Goal: Information Seeking & Learning: Learn about a topic

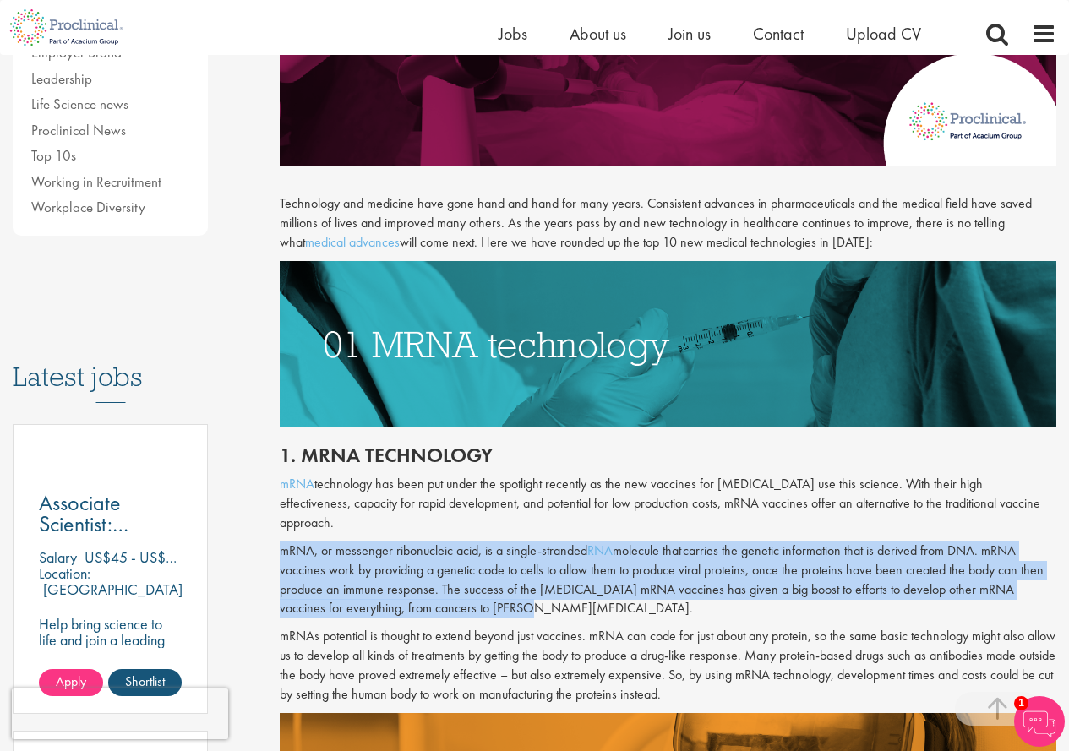
drag, startPoint x: 270, startPoint y: 524, endPoint x: 529, endPoint y: 595, distance: 268.9
click at [529, 595] on p "mRNA, or messenger ribonucleic acid, is a single-stranded RNA molecule that car…" at bounding box center [668, 580] width 776 height 77
drag, startPoint x: 275, startPoint y: 527, endPoint x: 510, endPoint y: 591, distance: 243.5
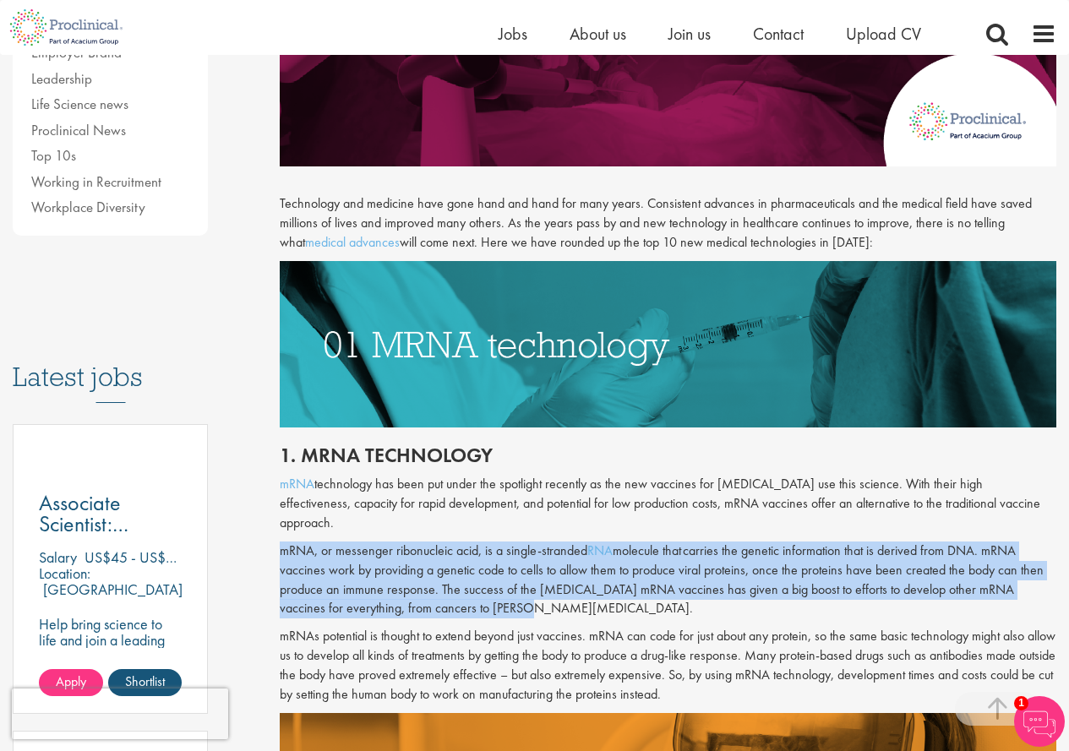
click at [511, 592] on p "mRNA, or messenger ribonucleic acid, is a single-stranded RNA molecule that car…" at bounding box center [668, 580] width 776 height 77
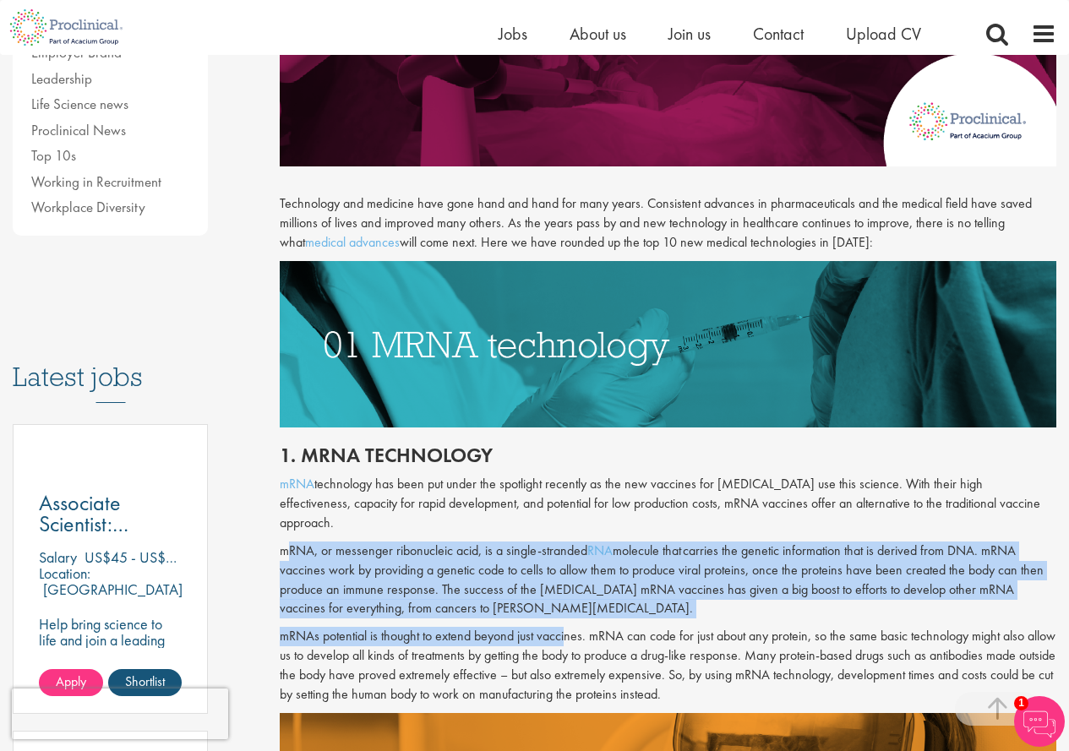
drag, startPoint x: 340, startPoint y: 538, endPoint x: 561, endPoint y: 601, distance: 230.0
click at [561, 601] on div "1. mRNA technology mRNA technology has been put under the spotlight recently as…" at bounding box center [668, 571] width 802 height 286
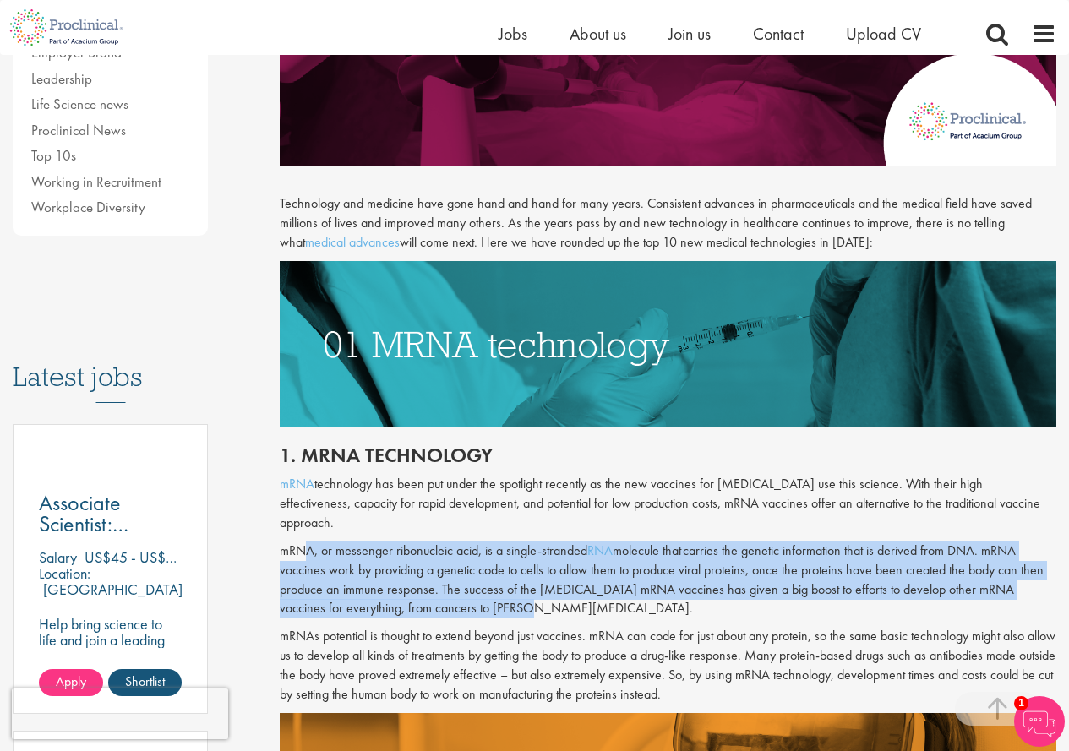
drag, startPoint x: 321, startPoint y: 542, endPoint x: 531, endPoint y: 598, distance: 217.9
click at [526, 597] on p "mRNA, or messenger ribonucleic acid, is a single-stranded RNA molecule that car…" at bounding box center [668, 580] width 776 height 77
click at [531, 598] on p "mRNA, or messenger ribonucleic acid, is a single-stranded RNA molecule that car…" at bounding box center [668, 580] width 776 height 77
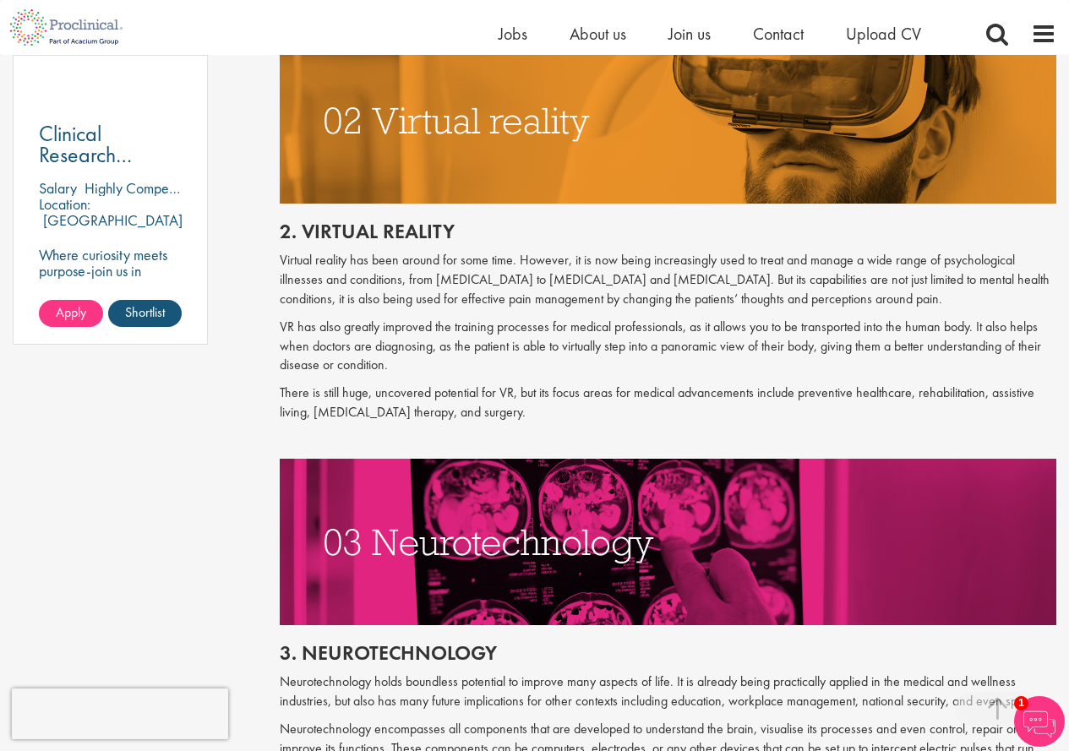
scroll to position [1521, 0]
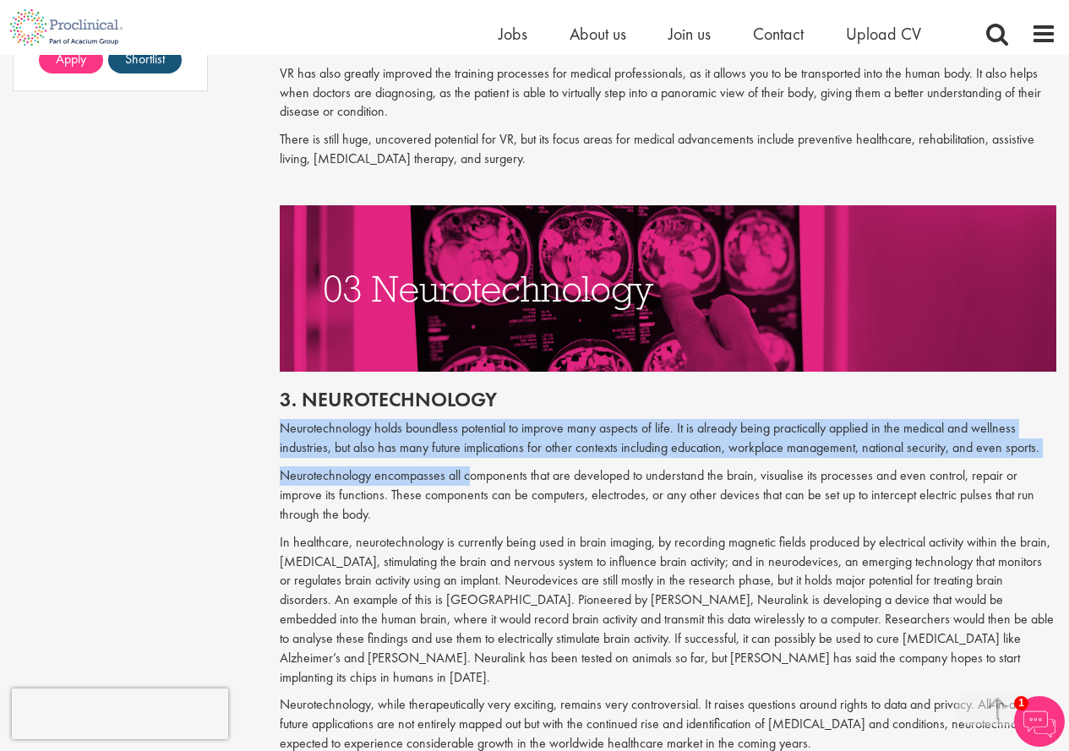
drag, startPoint x: 275, startPoint y: 412, endPoint x: 490, endPoint y: 463, distance: 220.5
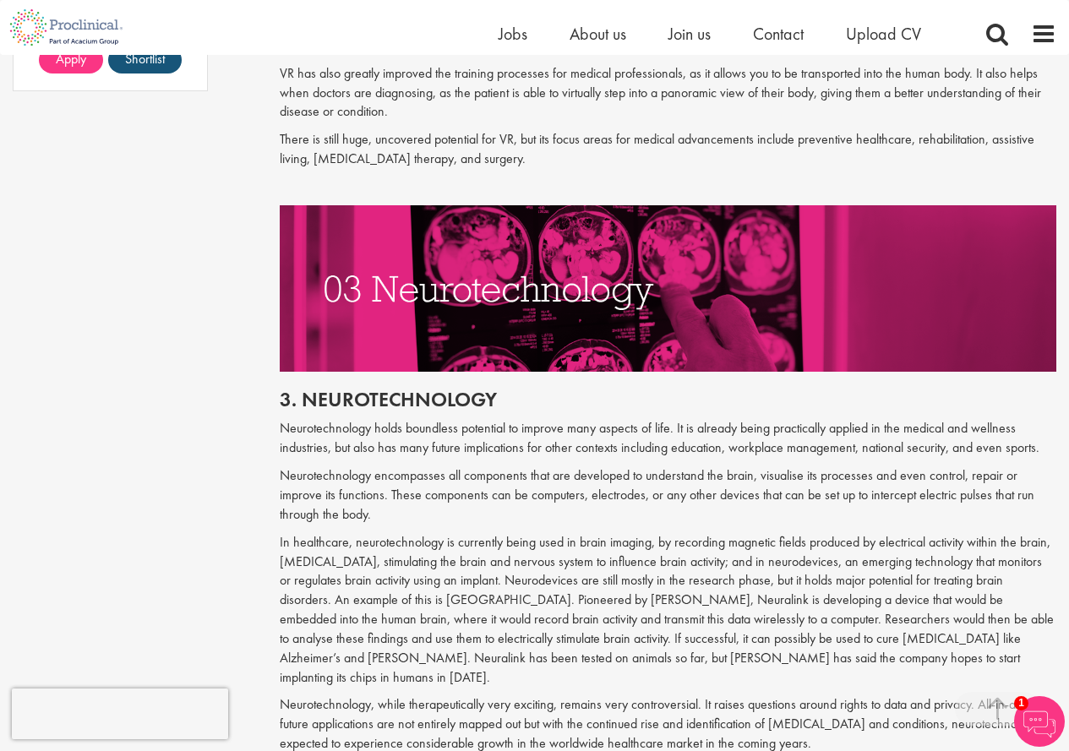
click at [514, 466] on p "Neurotechnology encompasses all components that are developed to understand the…" at bounding box center [668, 495] width 776 height 58
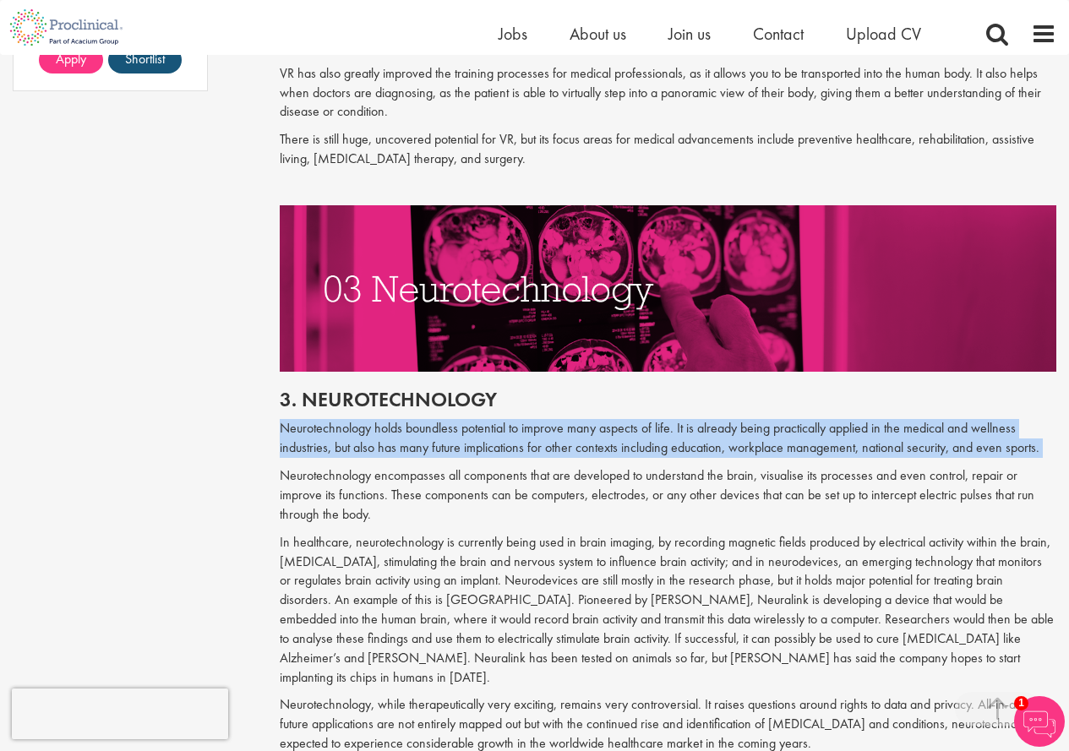
drag, startPoint x: 261, startPoint y: 410, endPoint x: 265, endPoint y: 444, distance: 34.9
drag, startPoint x: 271, startPoint y: 398, endPoint x: 280, endPoint y: 444, distance: 47.2
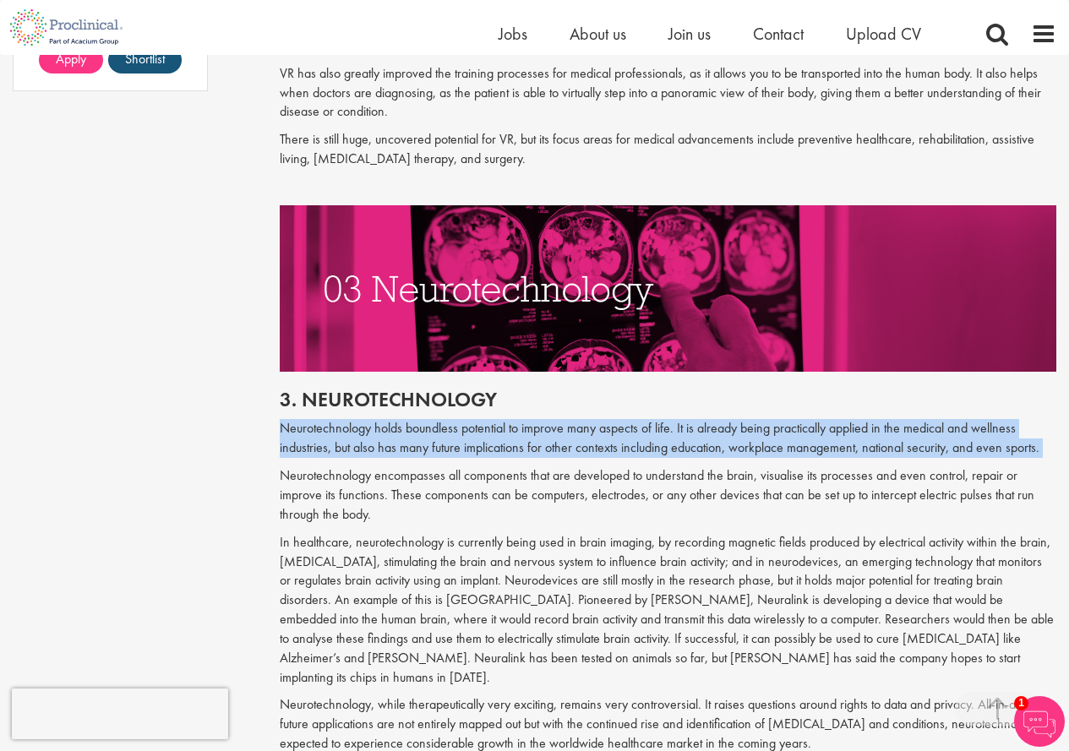
drag, startPoint x: 265, startPoint y: 406, endPoint x: 270, endPoint y: 439, distance: 34.2
drag, startPoint x: 265, startPoint y: 406, endPoint x: 268, endPoint y: 444, distance: 38.1
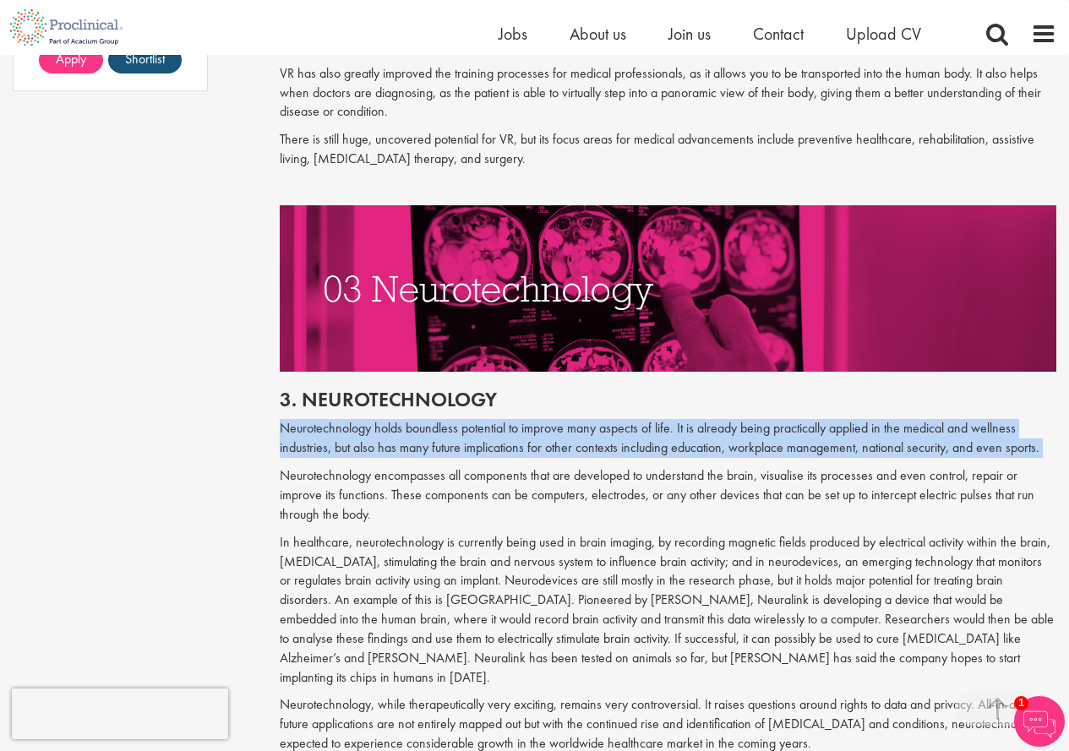
drag, startPoint x: 265, startPoint y: 397, endPoint x: 266, endPoint y: 443, distance: 45.6
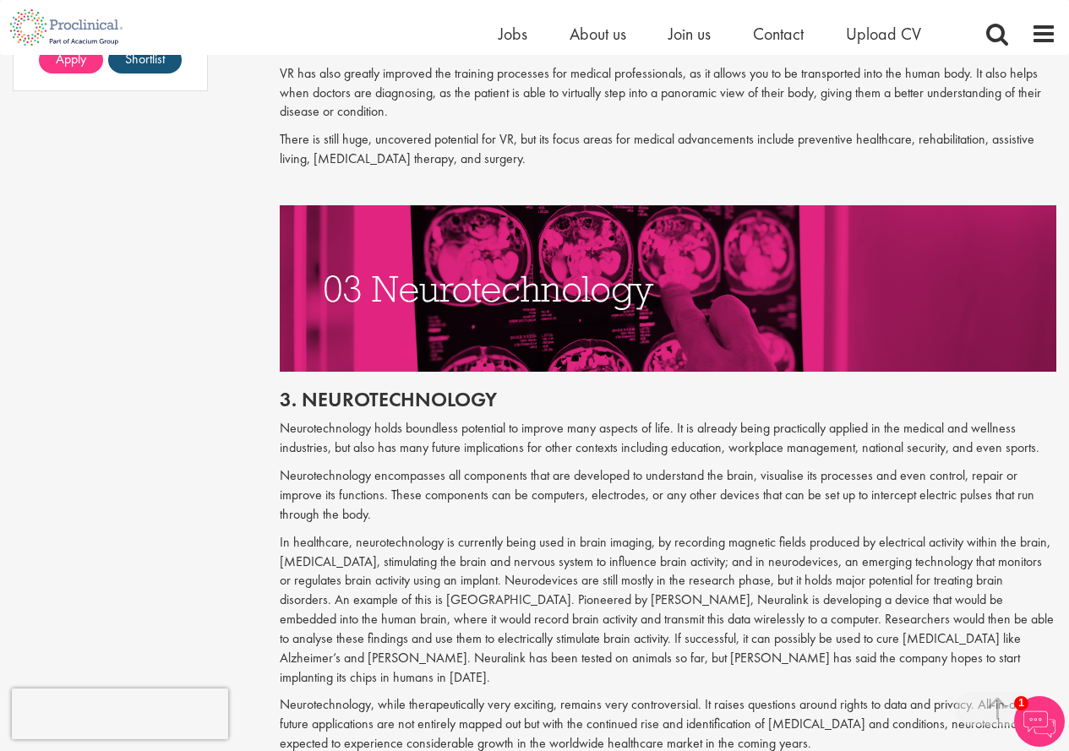
drag, startPoint x: 625, startPoint y: 480, endPoint x: 379, endPoint y: 476, distance: 246.7
click at [379, 476] on p "Neurotechnology encompasses all components that are developed to understand the…" at bounding box center [668, 495] width 776 height 58
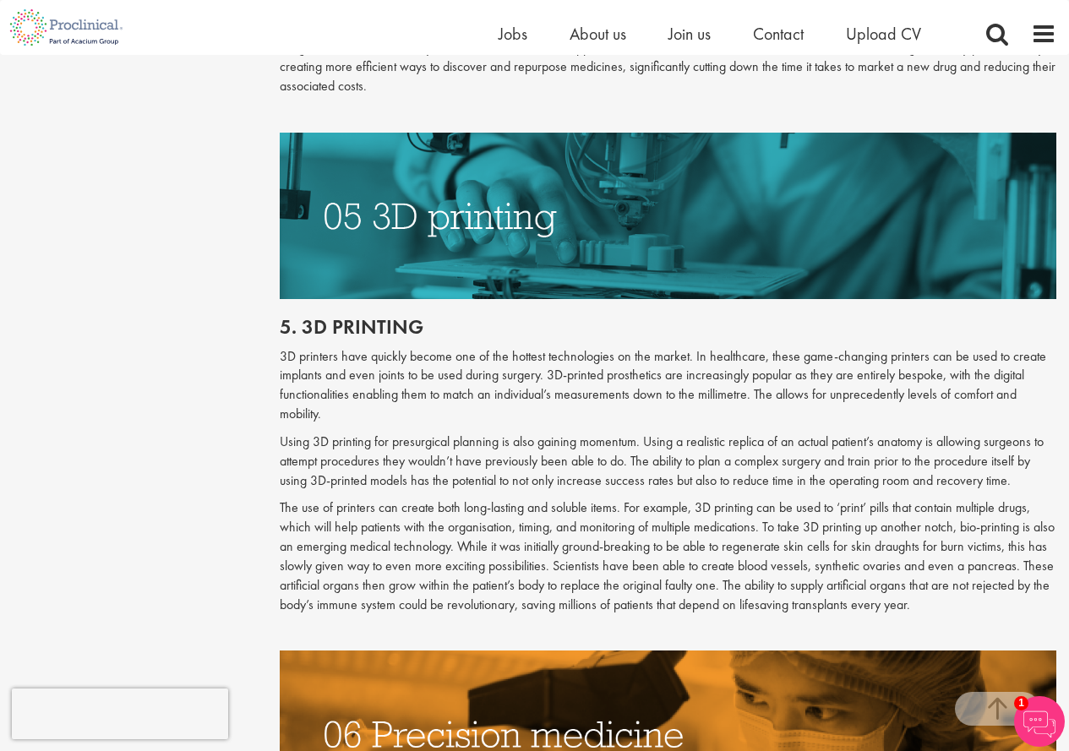
scroll to position [2112, 0]
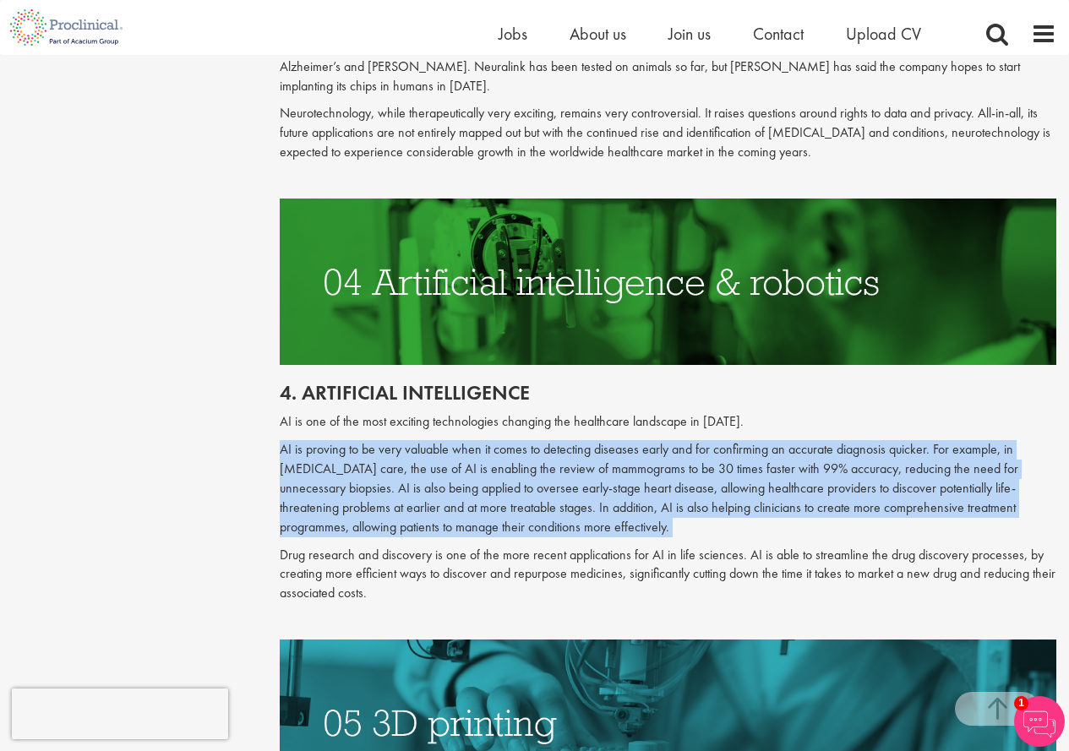
drag, startPoint x: 262, startPoint y: 400, endPoint x: 247, endPoint y: 504, distance: 104.2
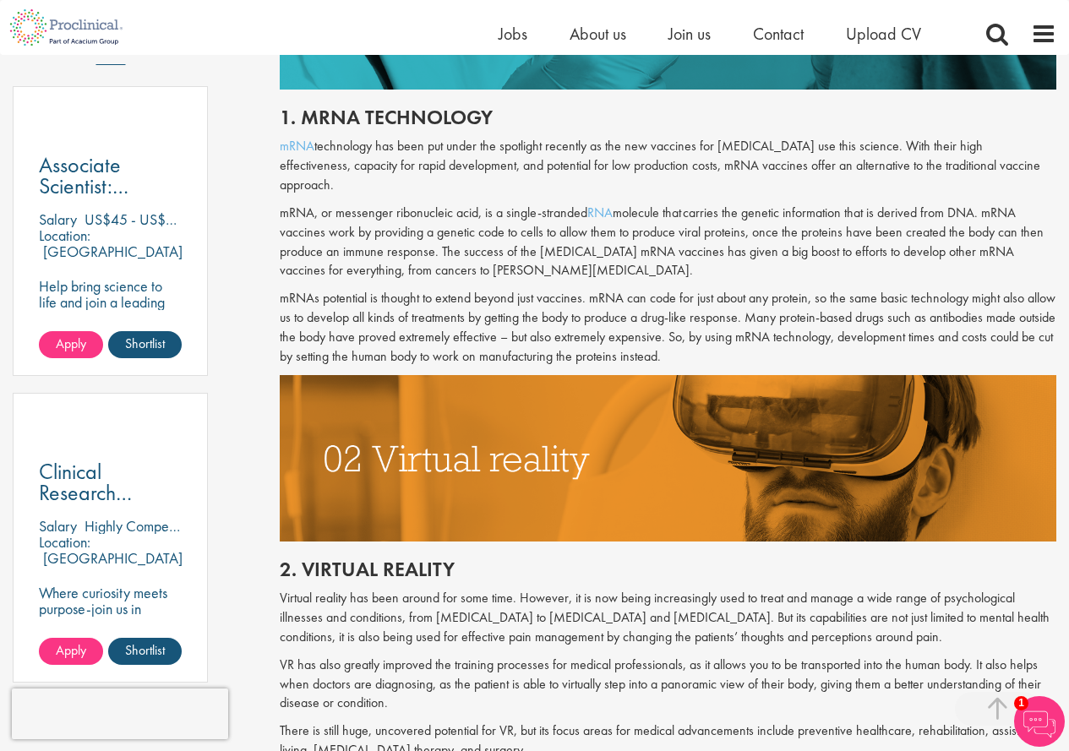
scroll to position [591, 0]
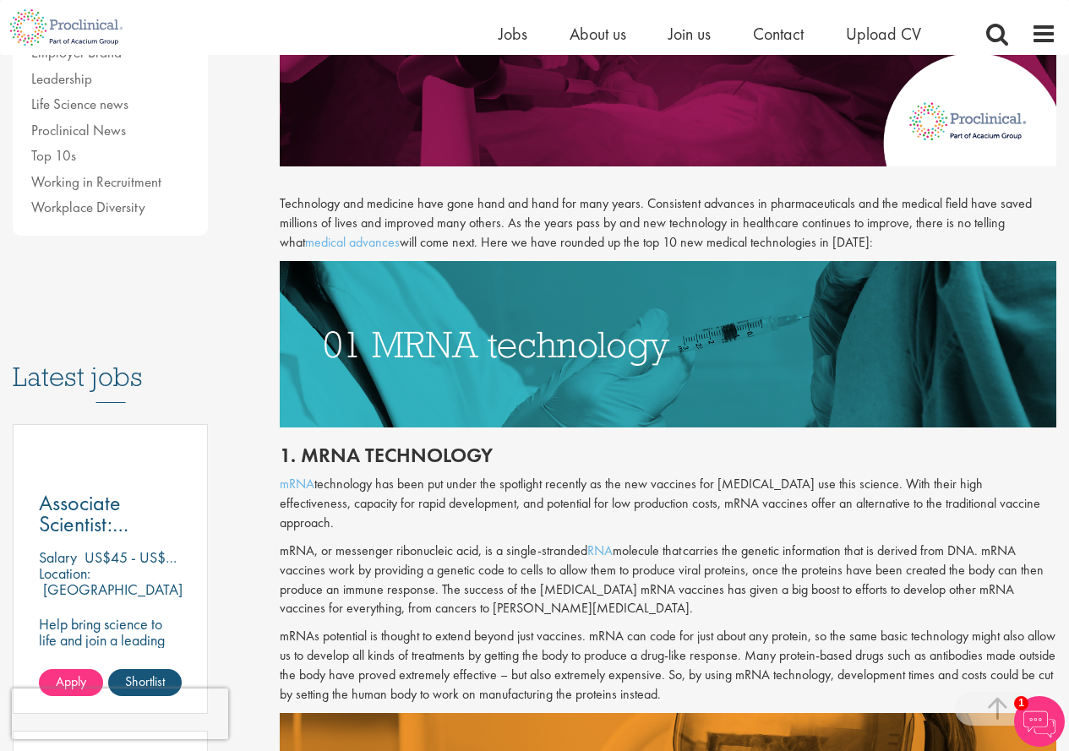
click at [575, 461] on h2 "1. mRNA technology" at bounding box center [668, 455] width 776 height 22
